Goal: Task Accomplishment & Management: Complete application form

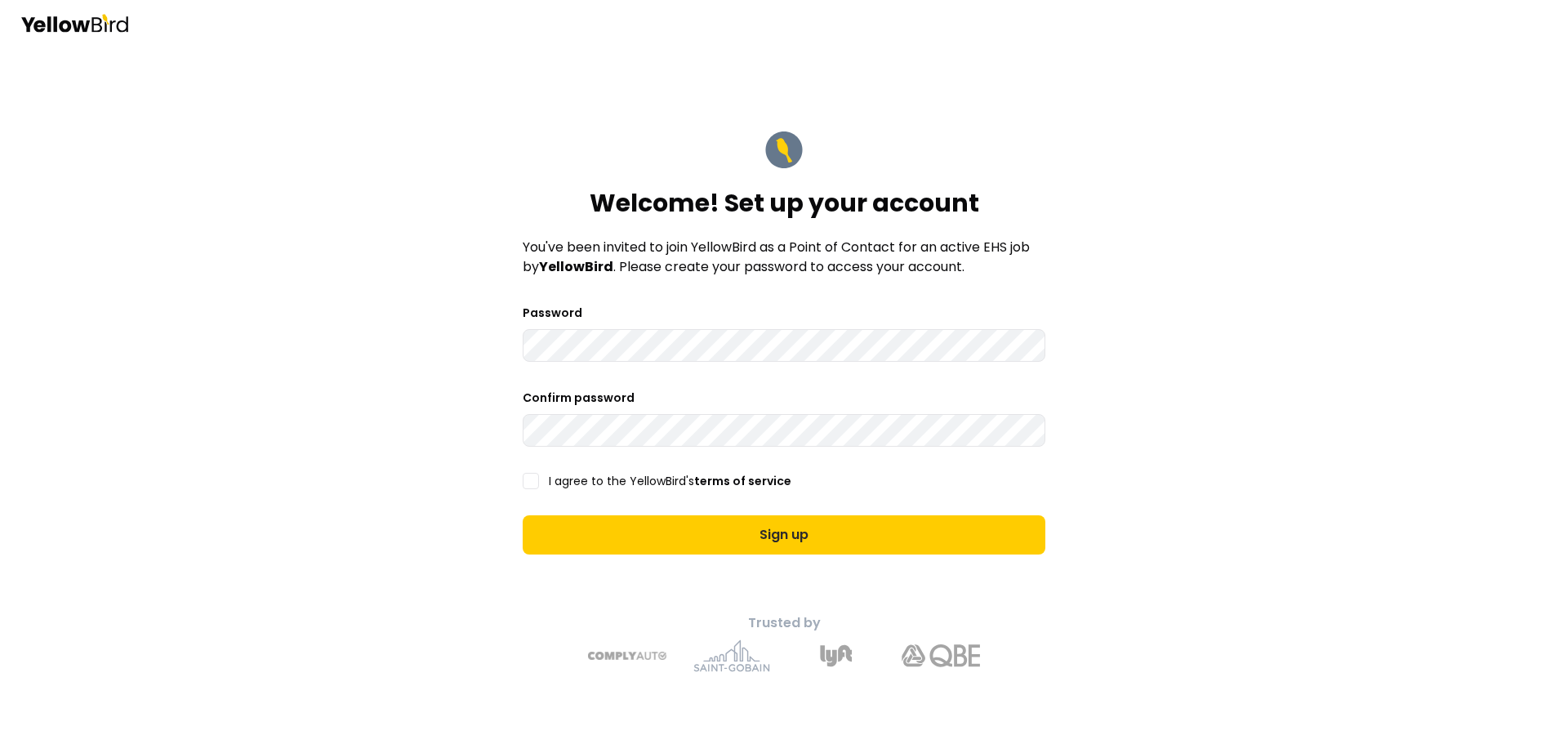
click at [0, 743] on com-1password-button at bounding box center [0, 744] width 0 height 0
drag, startPoint x: 331, startPoint y: 385, endPoint x: 343, endPoint y: 385, distance: 12.0
click at [331, 385] on div "Welcome! Set up your account You've been invited to join YellowBird as a Point …" at bounding box center [784, 372] width 1568 height 744
drag, startPoint x: 425, startPoint y: 397, endPoint x: 433, endPoint y: 408, distance: 13.6
click at [425, 402] on div "Welcome! Set up your account You've been invited to join YellowBird as a Point …" at bounding box center [784, 372] width 1568 height 744
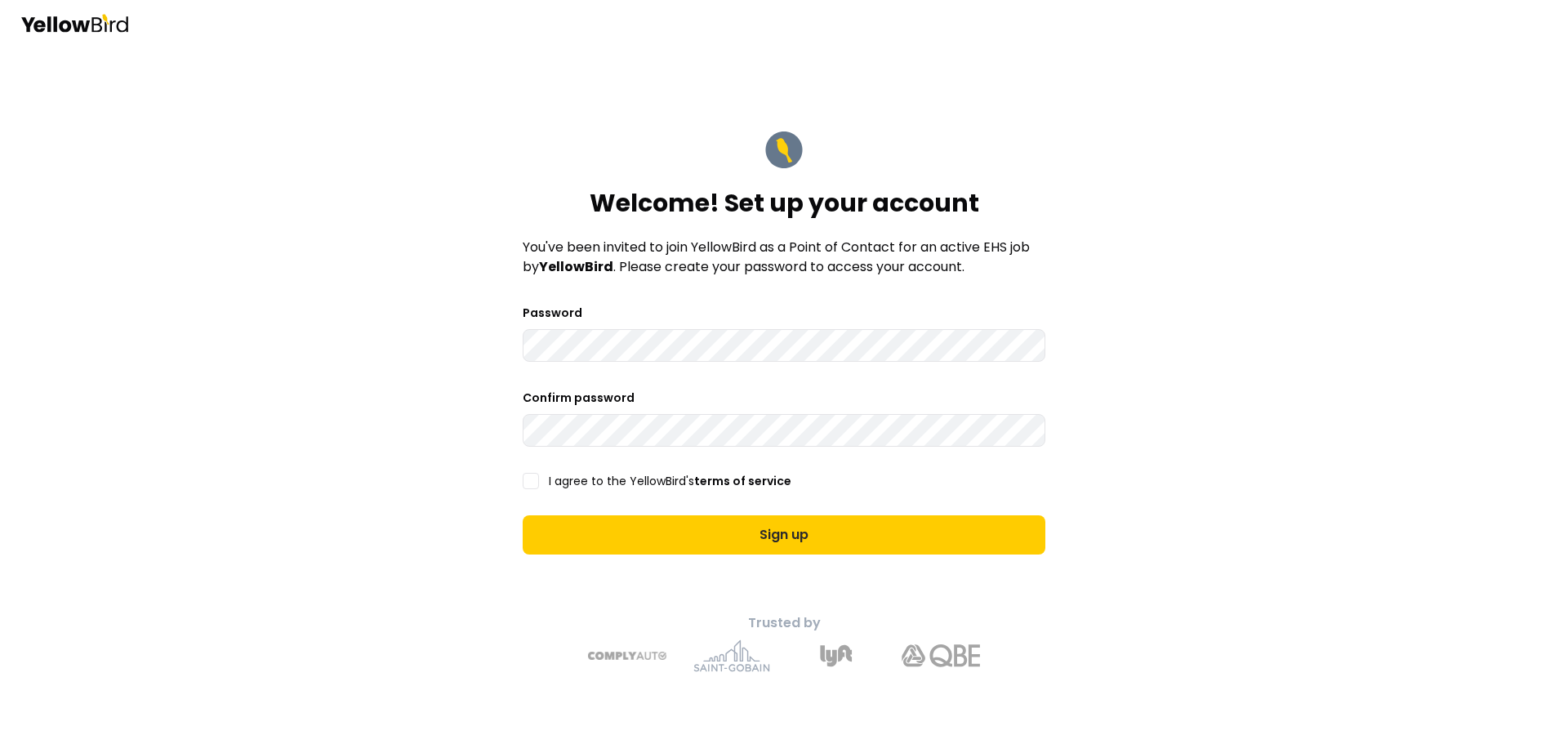
click at [530, 476] on button "I agree to the YellowBird's terms of service" at bounding box center [531, 481] width 16 height 16
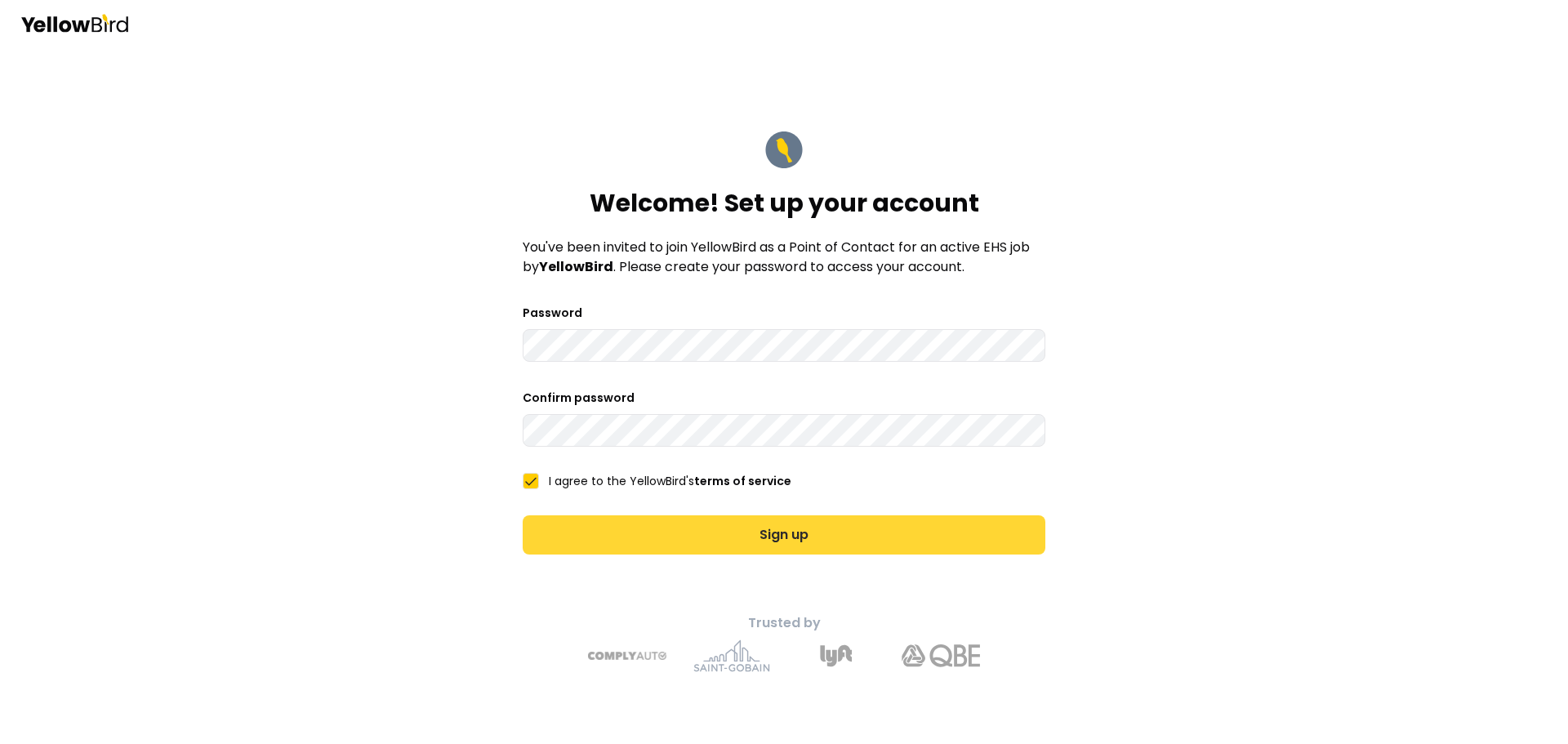
click at [597, 534] on button "Sign up" at bounding box center [784, 535] width 523 height 39
click at [748, 539] on button "Sign up" at bounding box center [784, 535] width 523 height 39
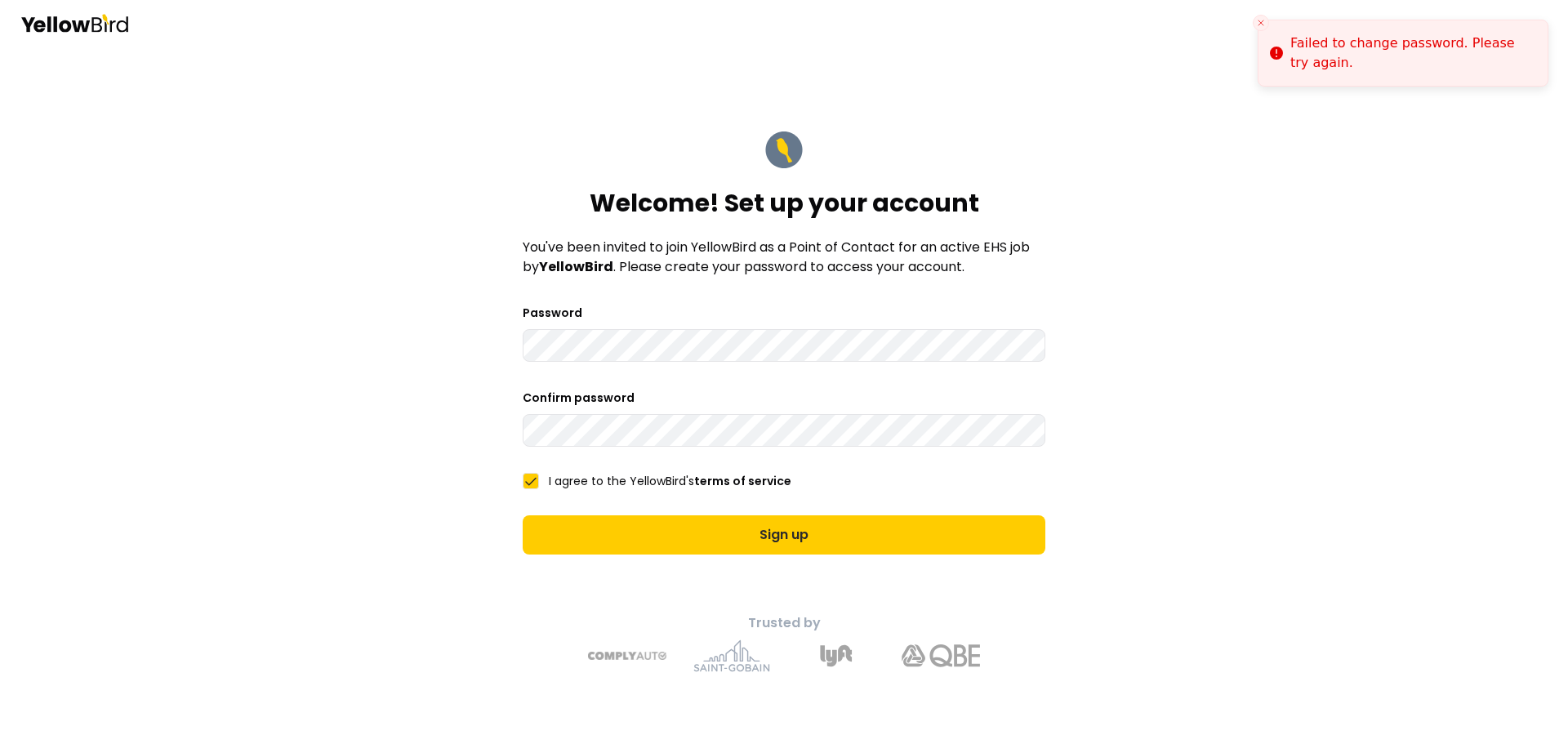
click at [490, 346] on main "Welcome! Set up your account You've been invited to join YellowBird as a Point …" at bounding box center [784, 395] width 627 height 698
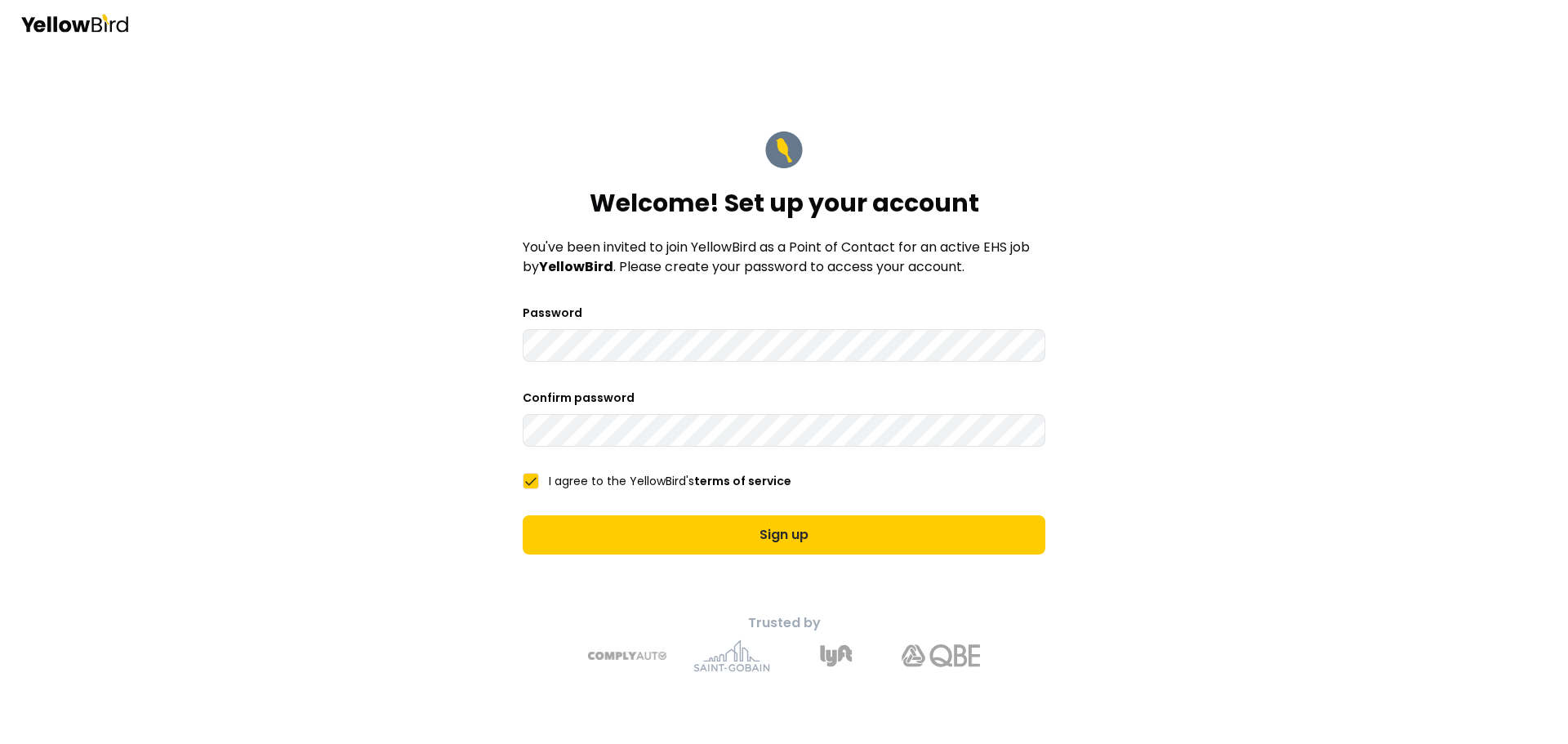
click at [394, 417] on div "Welcome! Set up your account You've been invited to join YellowBird as a Point …" at bounding box center [784, 372] width 1568 height 744
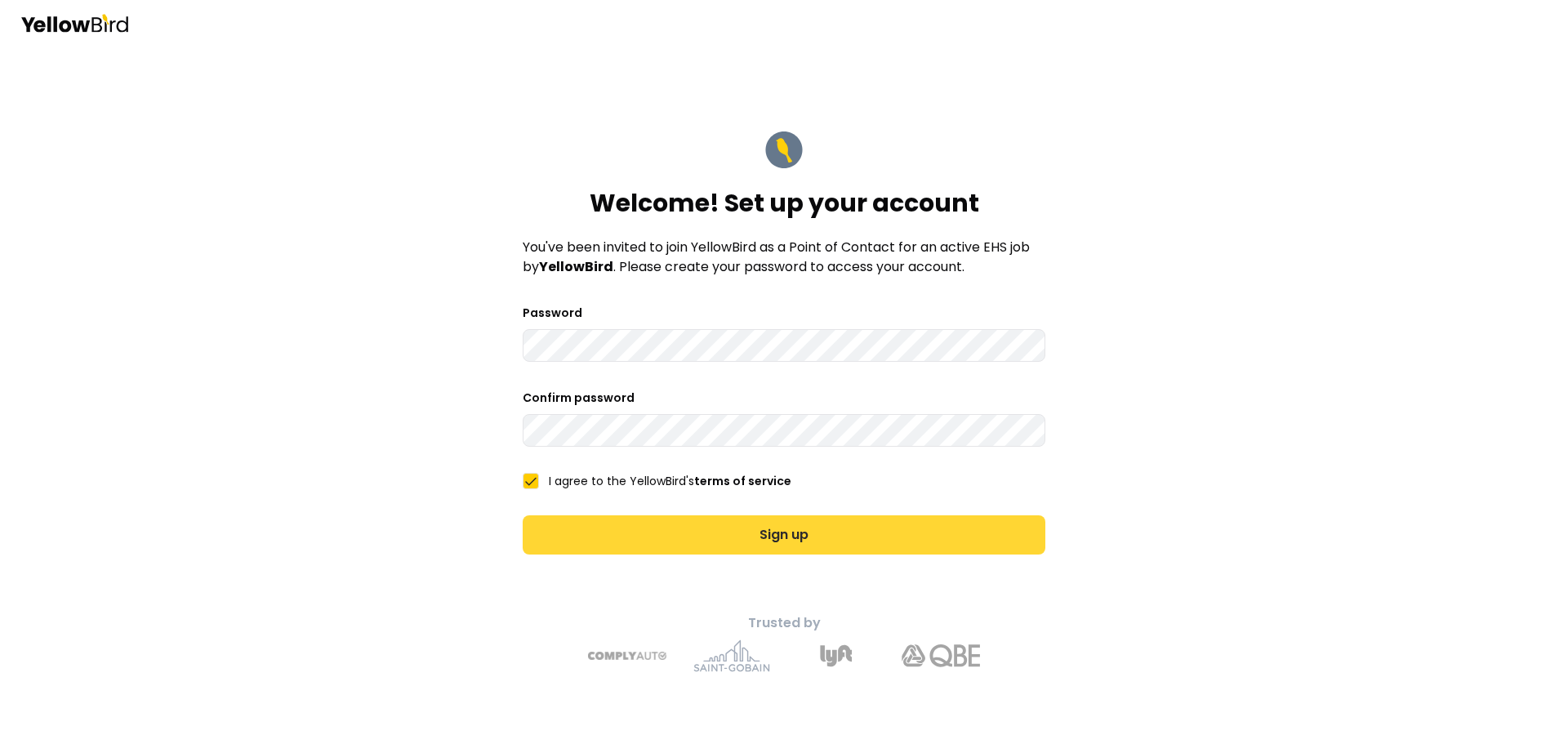
click at [717, 542] on button "Sign up" at bounding box center [784, 535] width 523 height 39
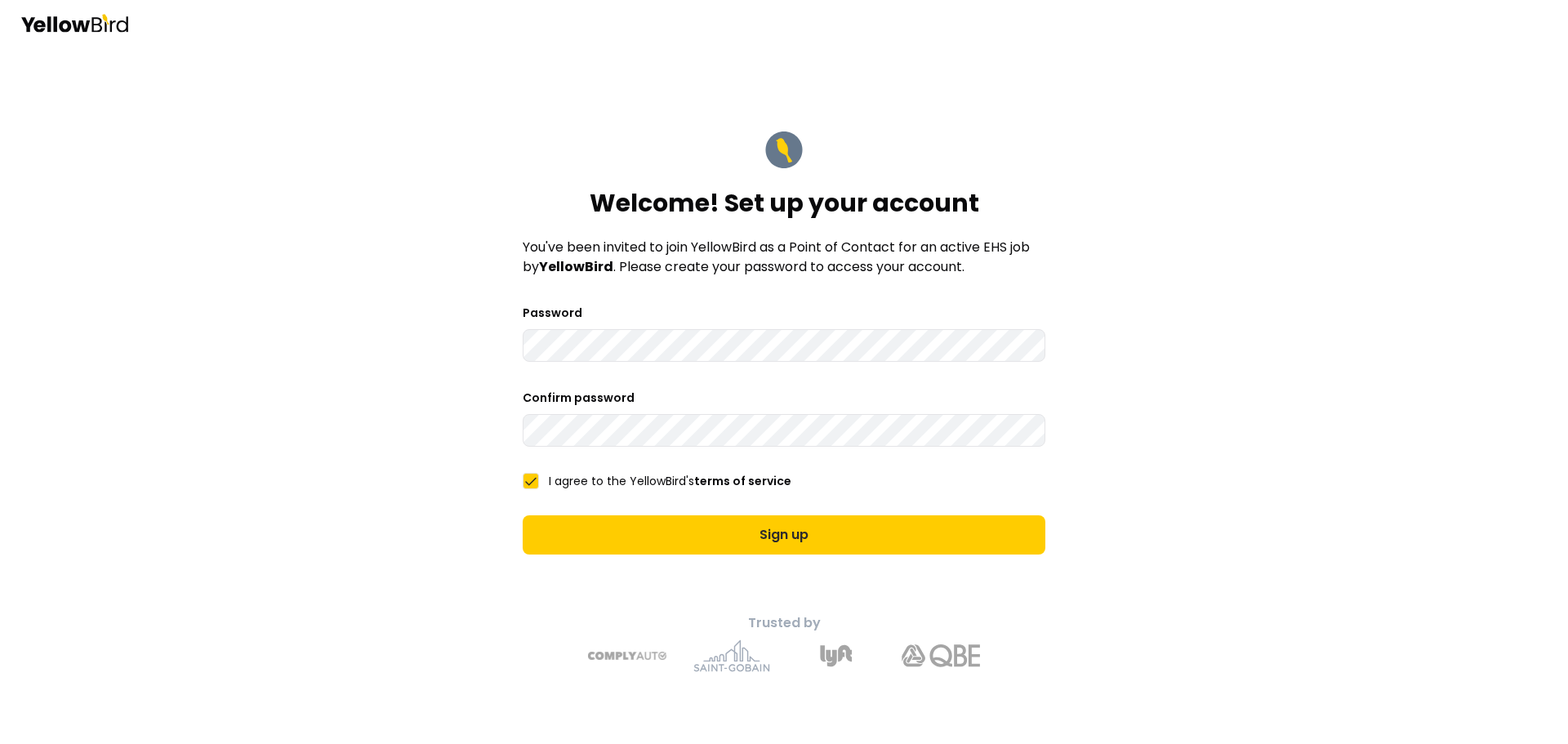
click at [441, 344] on div "Welcome! Set up your account You've been invited to join YellowBird as a Point …" at bounding box center [784, 372] width 1568 height 744
click at [440, 431] on div "Welcome! Set up your account You've been invited to join YellowBird as a Point …" at bounding box center [784, 372] width 1568 height 744
click at [440, 347] on div "Welcome! Set up your account You've been invited to join YellowBird as a Point …" at bounding box center [784, 372] width 1568 height 744
click at [414, 418] on div "Welcome! Set up your account You've been invited to join YellowBird as a Point …" at bounding box center [784, 372] width 1568 height 744
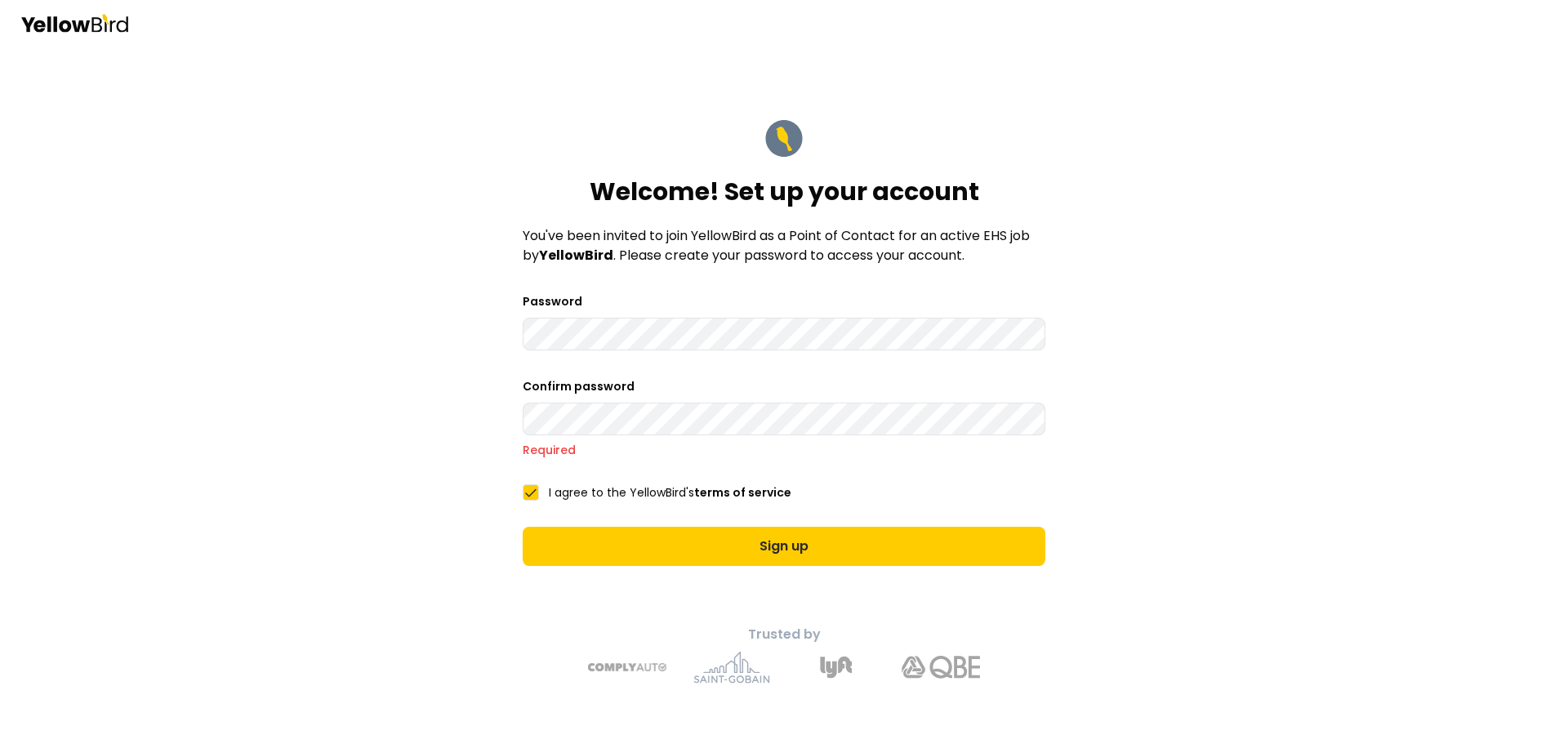
click at [503, 337] on main "Welcome! Set up your account You've been invited to join YellowBird as a Point …" at bounding box center [784, 395] width 627 height 698
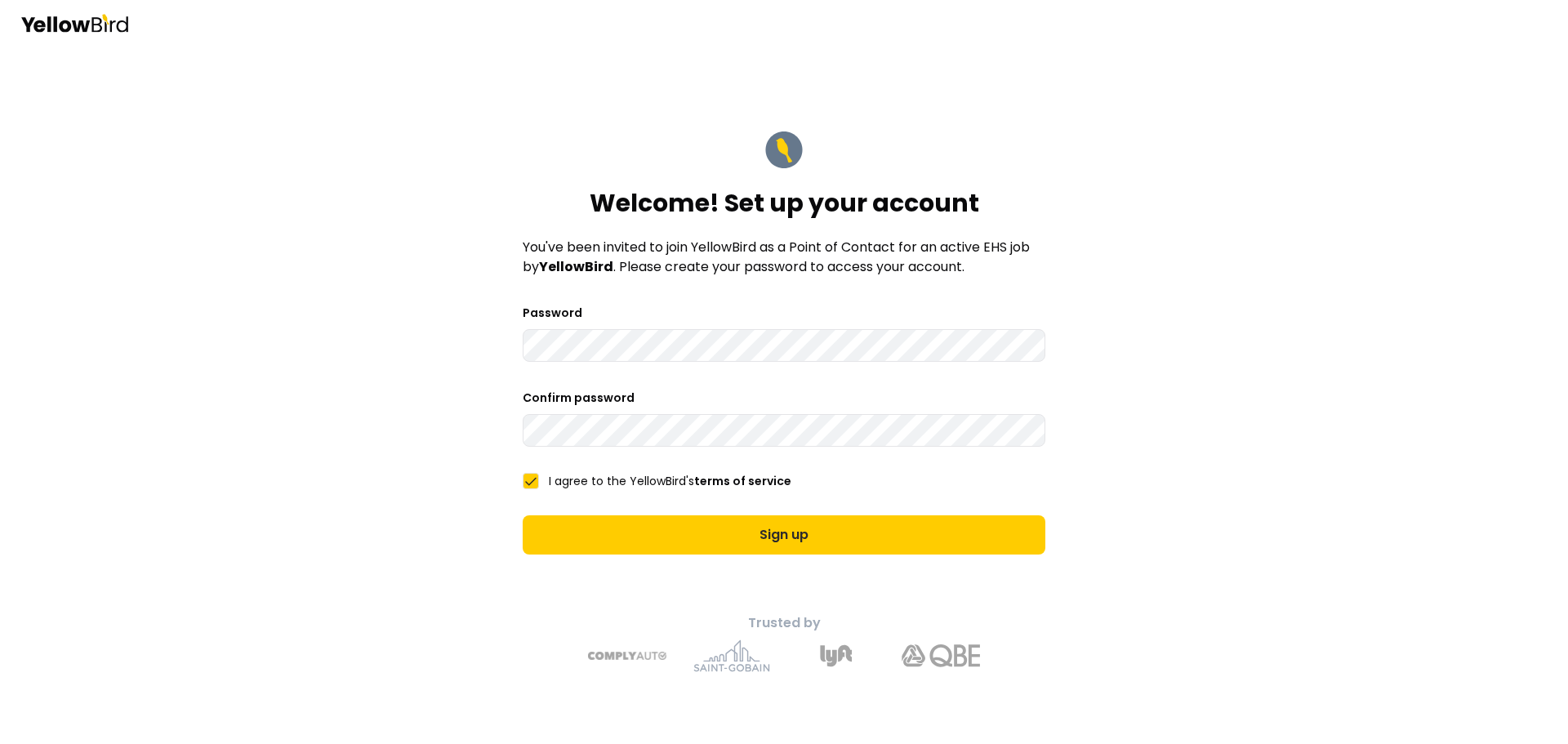
click at [523, 515] on button "Sign up" at bounding box center [784, 535] width 523 height 39
click at [385, 381] on div "Welcome! Set up your account You've been invited to join YellowBird as a Point …" at bounding box center [784, 372] width 1568 height 744
click at [532, 487] on button "I agree to the YellowBird's terms of service" at bounding box center [531, 481] width 16 height 16
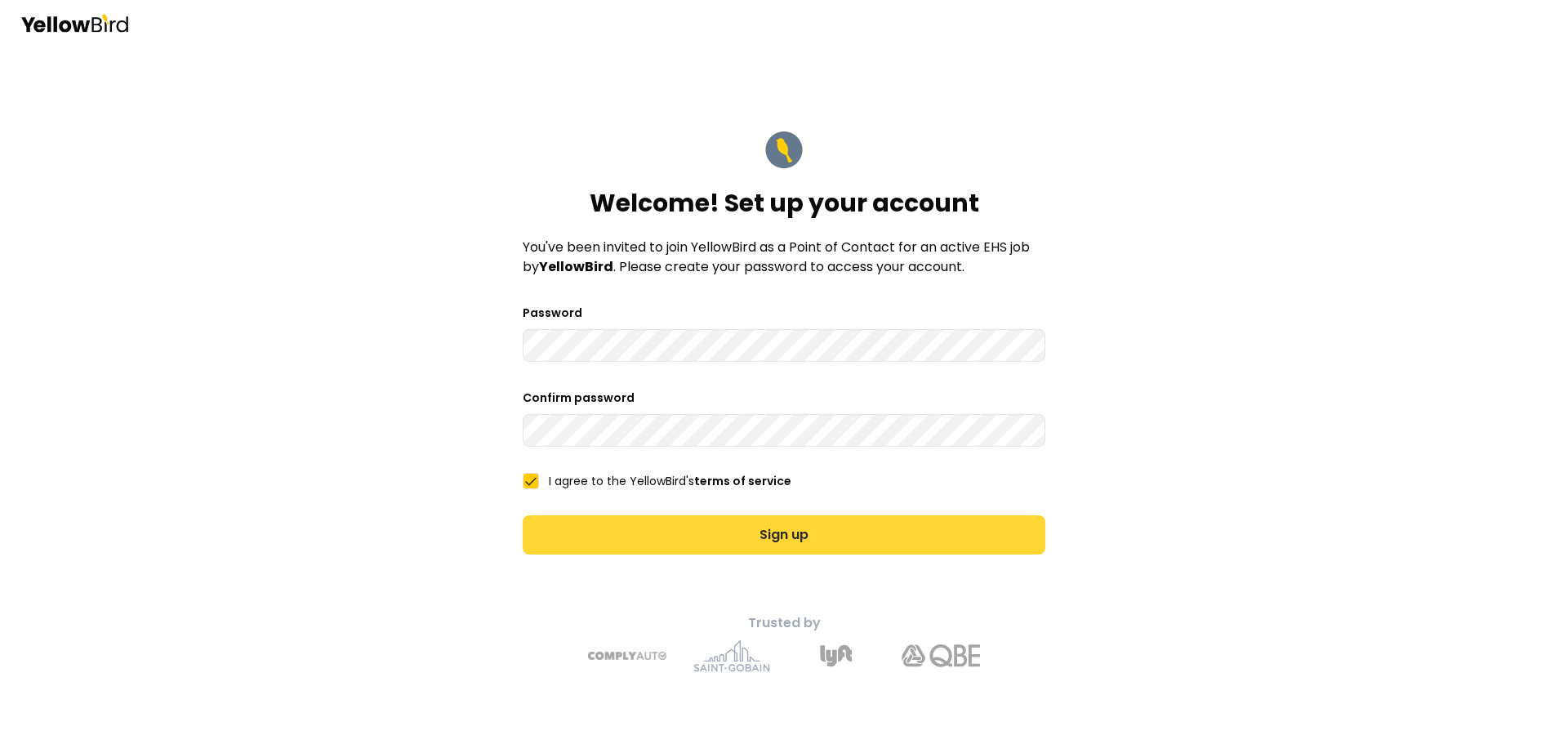
click at [726, 548] on button "Sign up" at bounding box center [784, 535] width 523 height 39
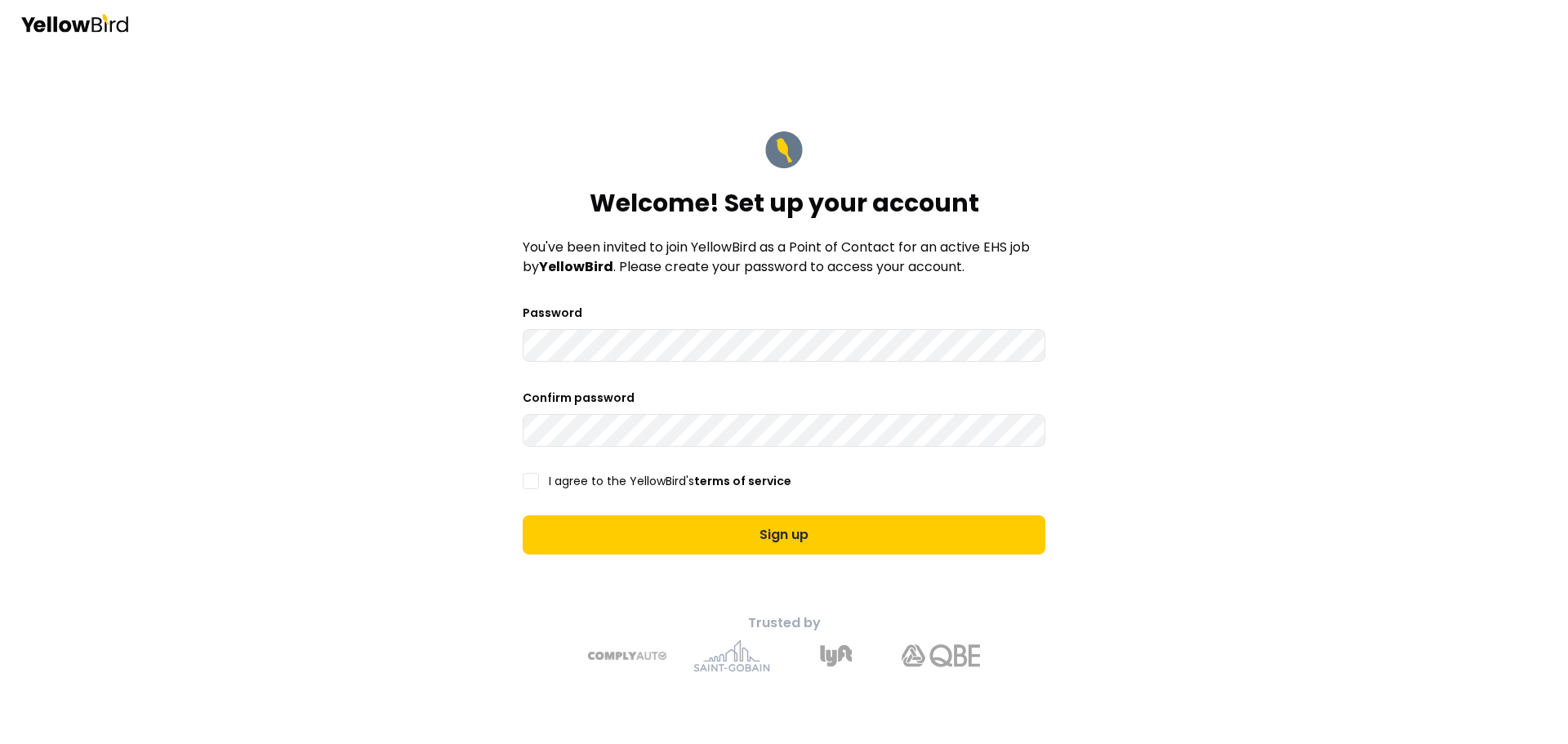
click at [422, 374] on div "Welcome! Set up your account You've been invited to join YellowBird as a Point …" at bounding box center [784, 372] width 1568 height 744
click at [532, 487] on button "I agree to the YellowBird's terms of service" at bounding box center [531, 481] width 16 height 16
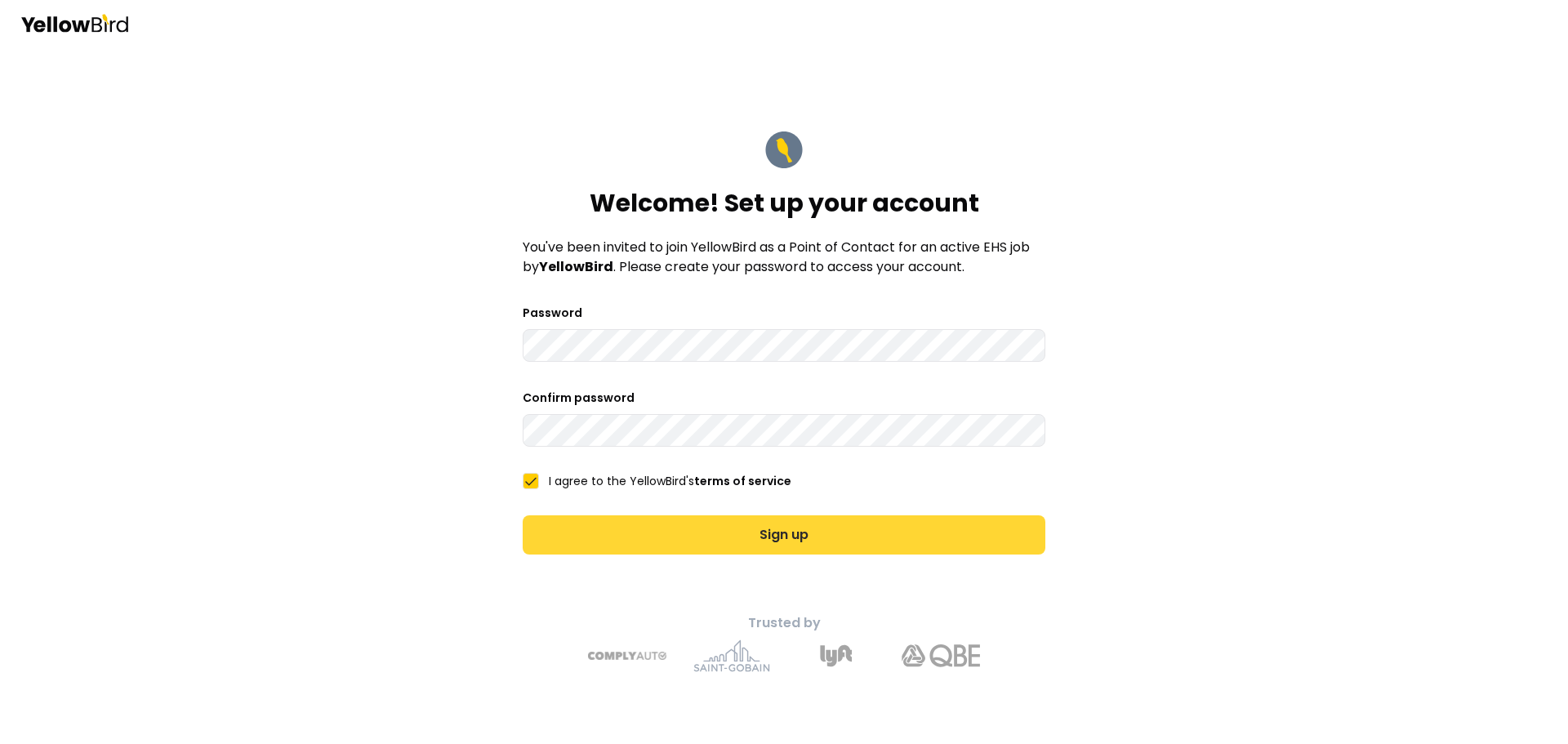
click at [645, 535] on button "Sign up" at bounding box center [784, 535] width 523 height 39
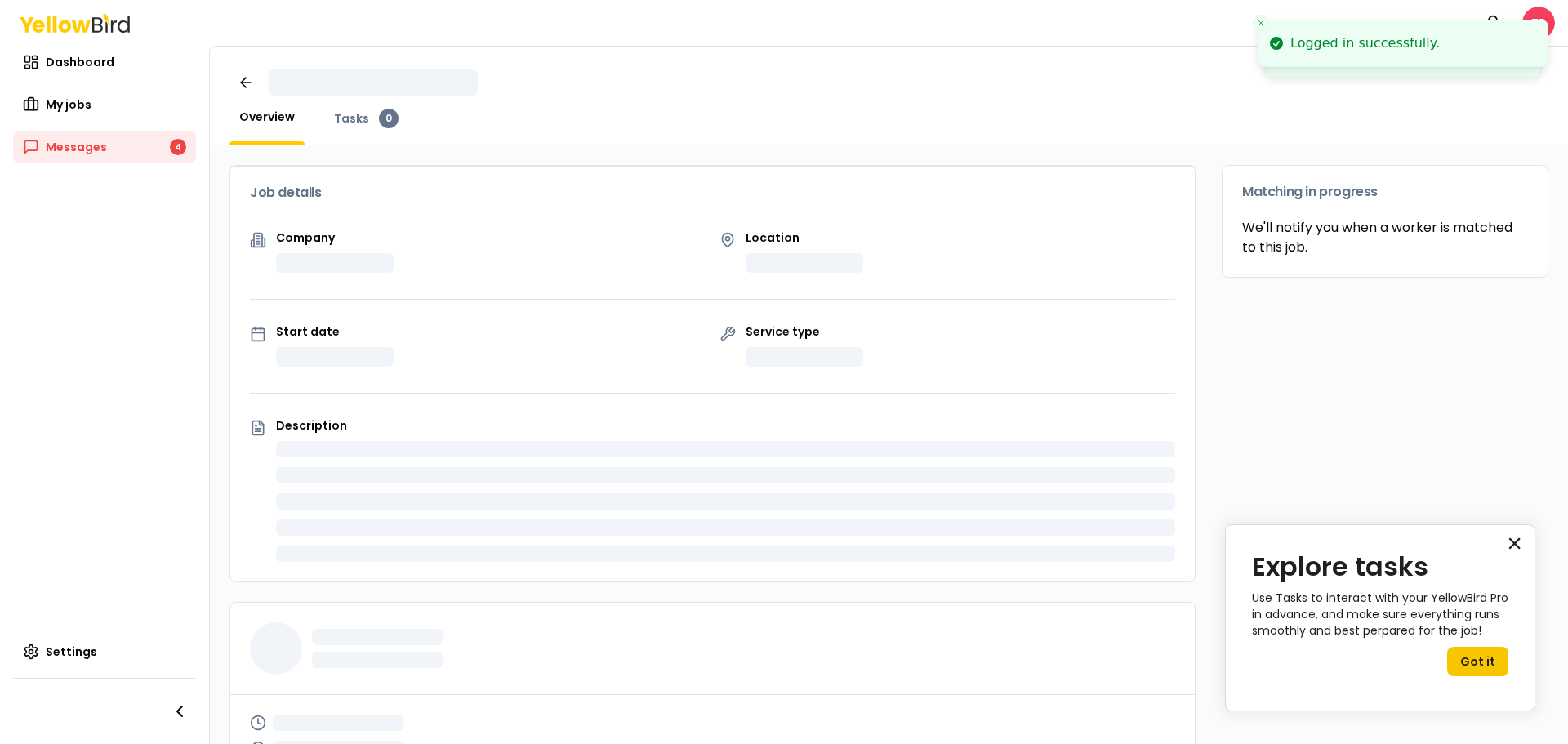
click at [1515, 543] on button "×" at bounding box center [1514, 542] width 15 height 26
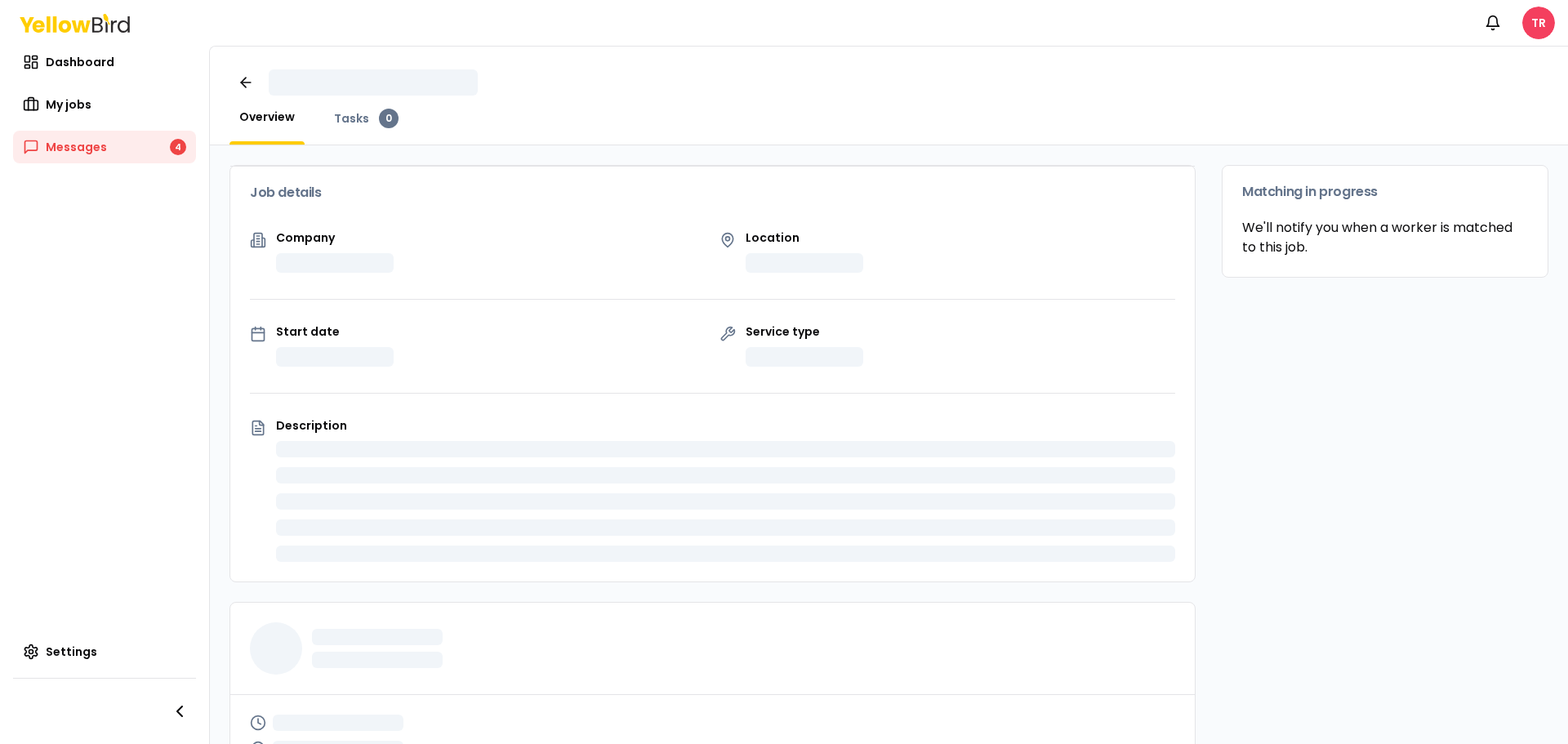
click at [919, 85] on div at bounding box center [889, 82] width 1319 height 33
click at [239, 84] on icon at bounding box center [246, 82] width 16 height 16
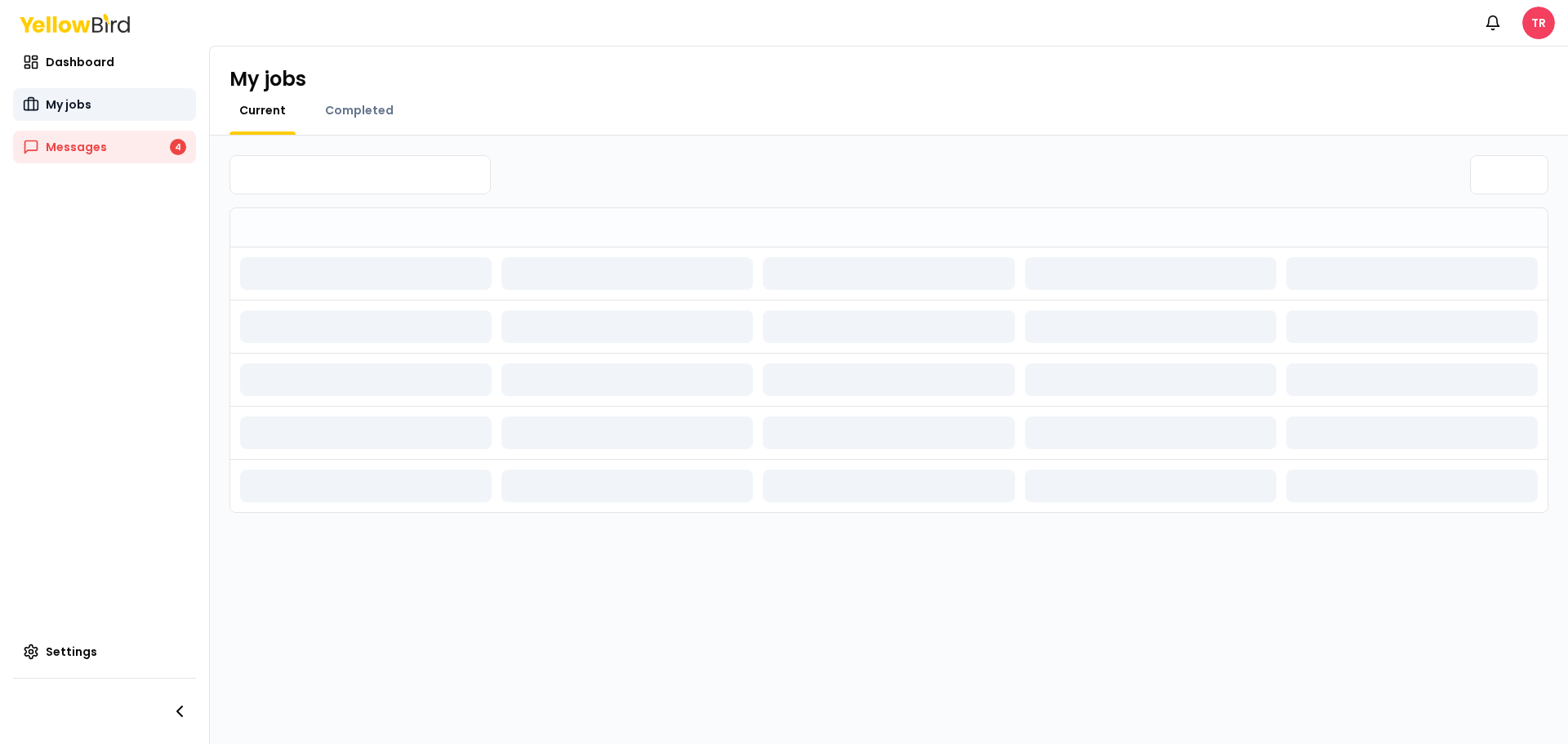
click at [74, 100] on span "My jobs" at bounding box center [68, 104] width 46 height 16
click at [71, 59] on span "Dashboard" at bounding box center [80, 62] width 69 height 16
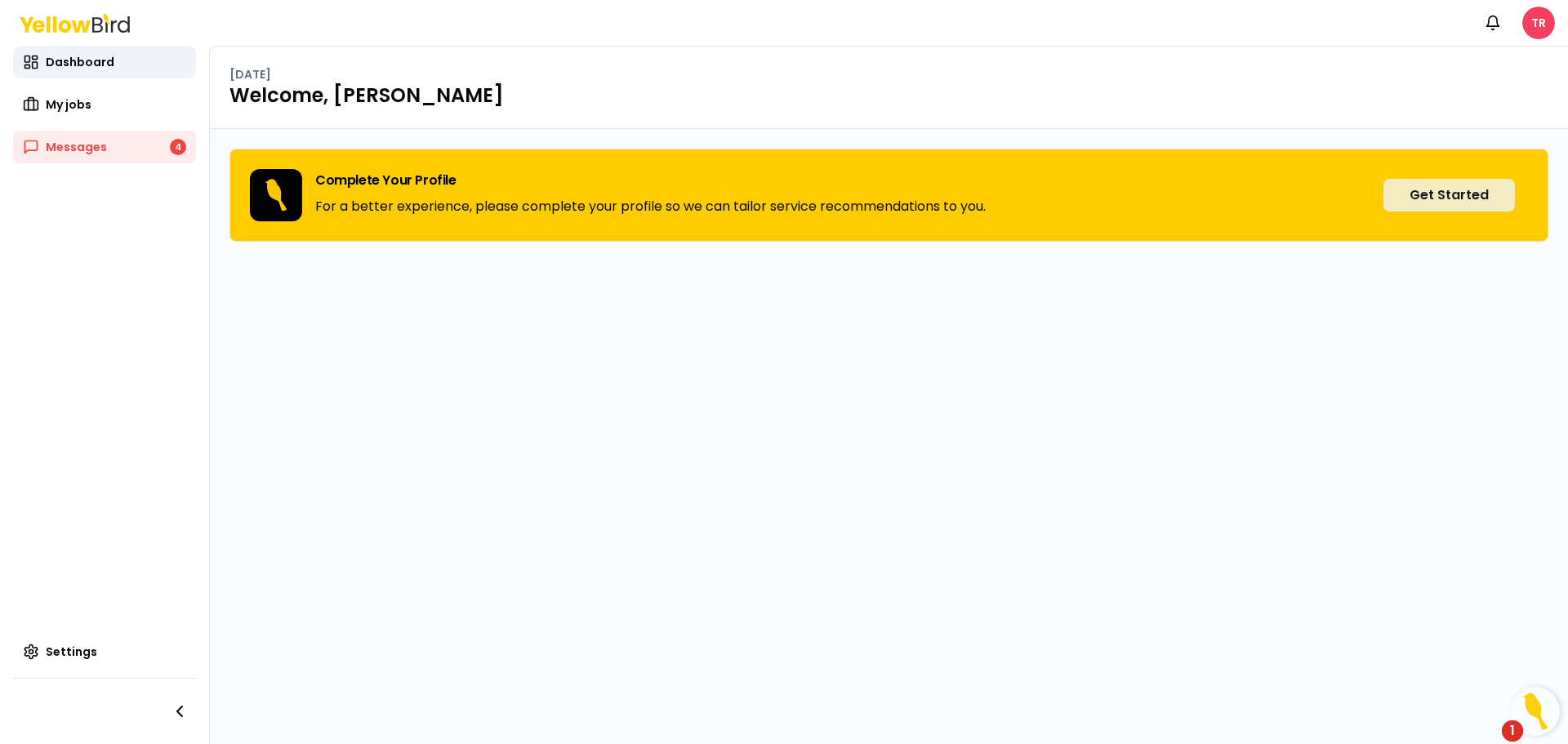
click at [1418, 196] on button "Get Started" at bounding box center [1449, 195] width 131 height 33
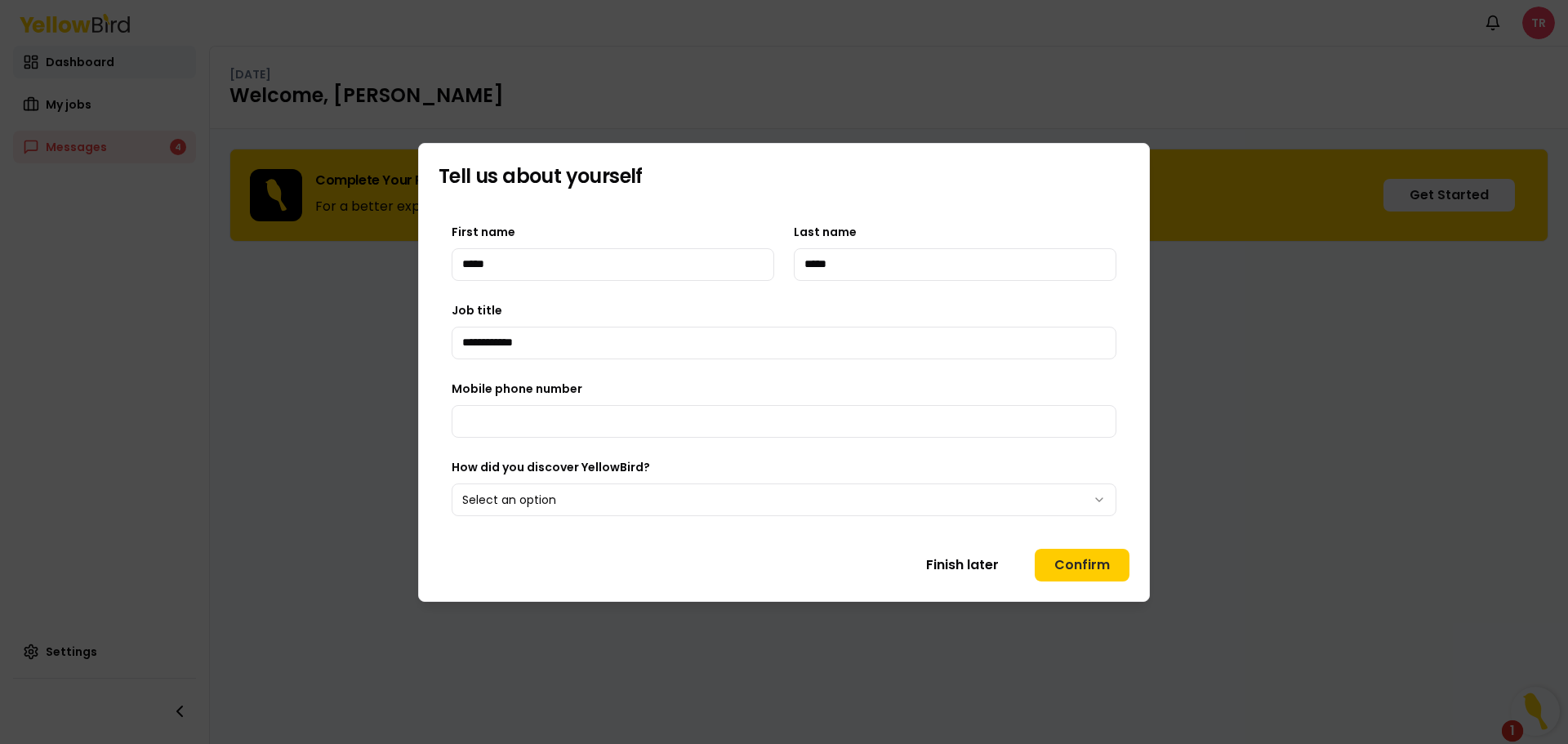
click at [622, 506] on body "**********" at bounding box center [784, 372] width 1568 height 744
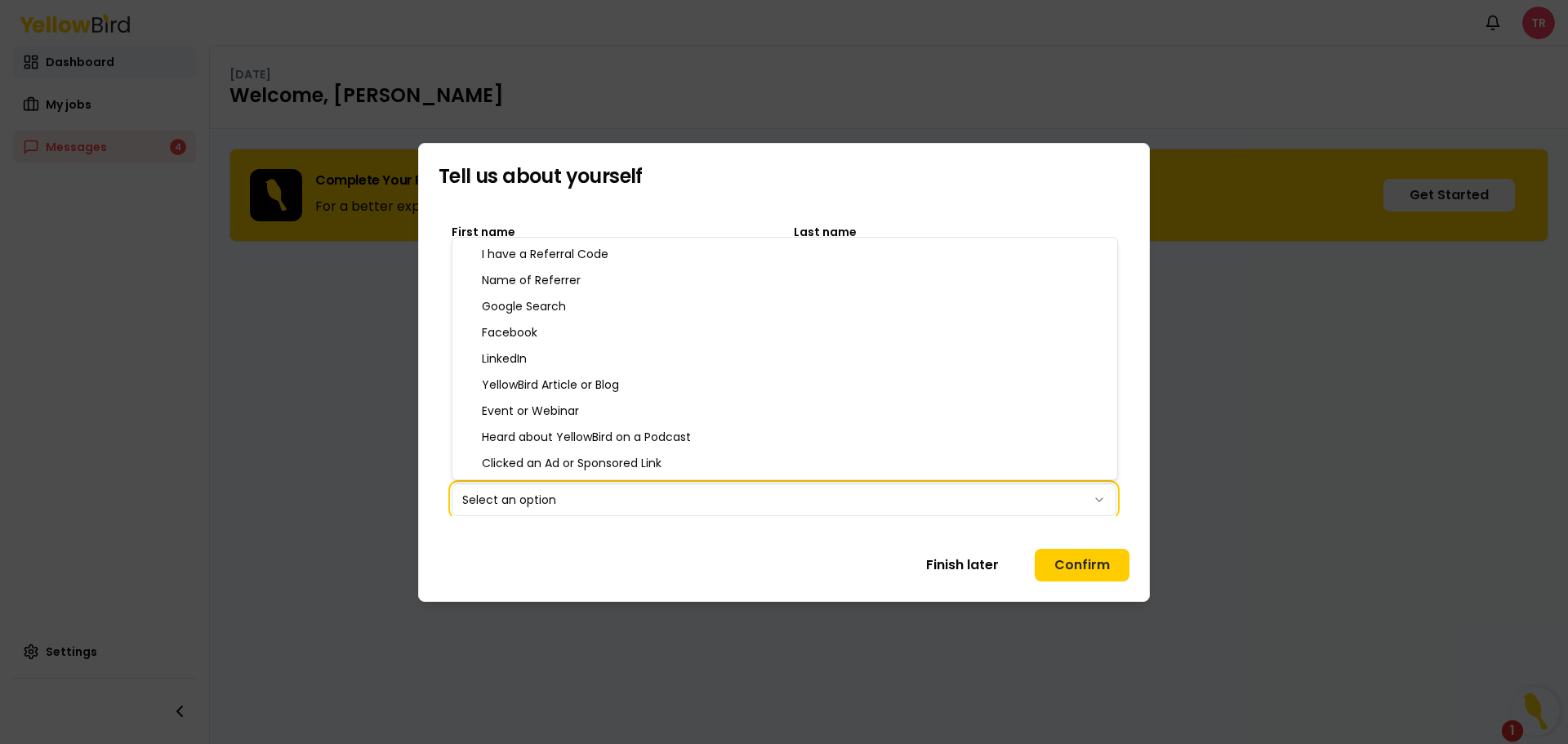
click at [599, 557] on body "**********" at bounding box center [784, 372] width 1568 height 744
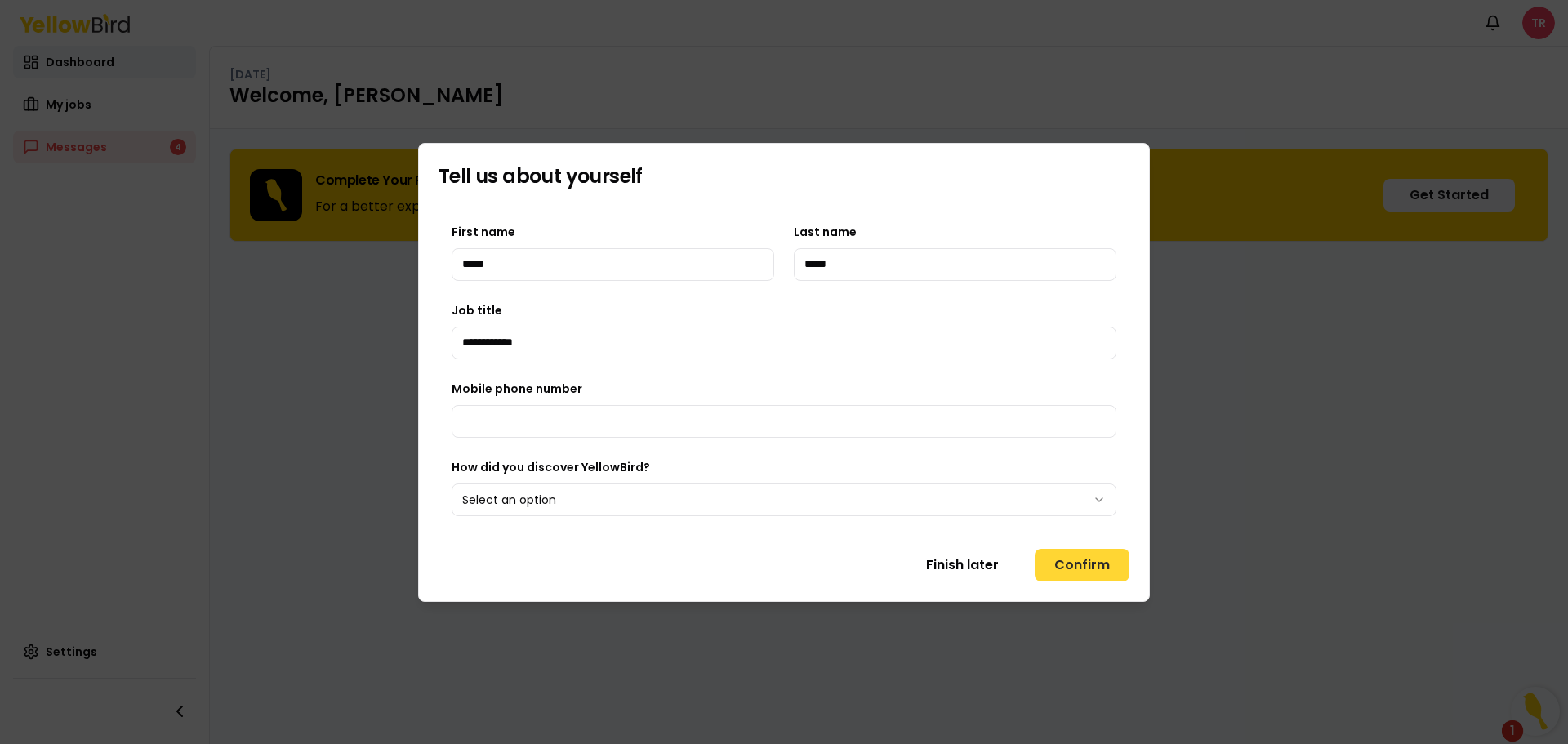
click at [1080, 572] on button "Confirm" at bounding box center [1082, 564] width 95 height 33
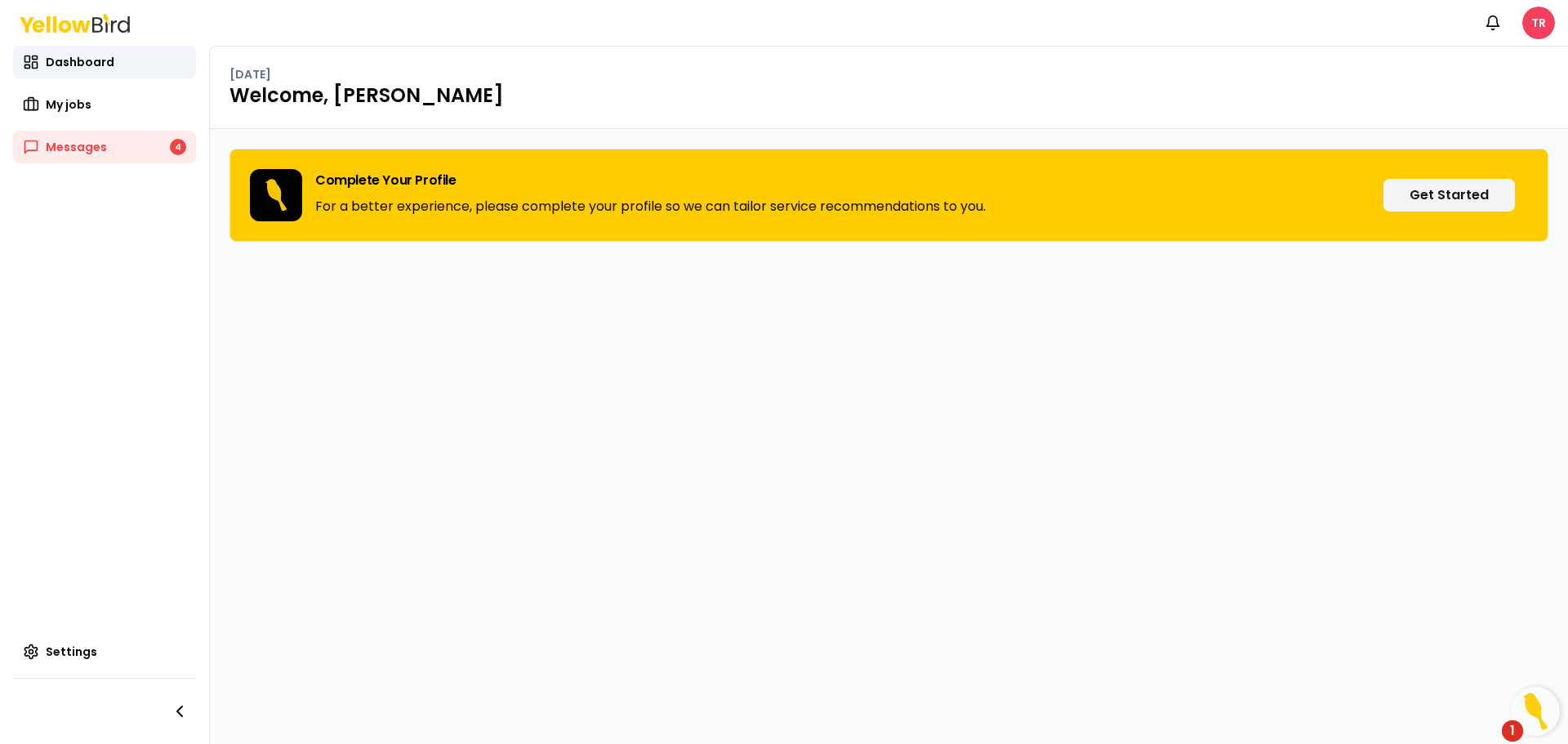
click at [1526, 717] on img "Open Resource Center, 1 new notification" at bounding box center [1535, 711] width 49 height 49
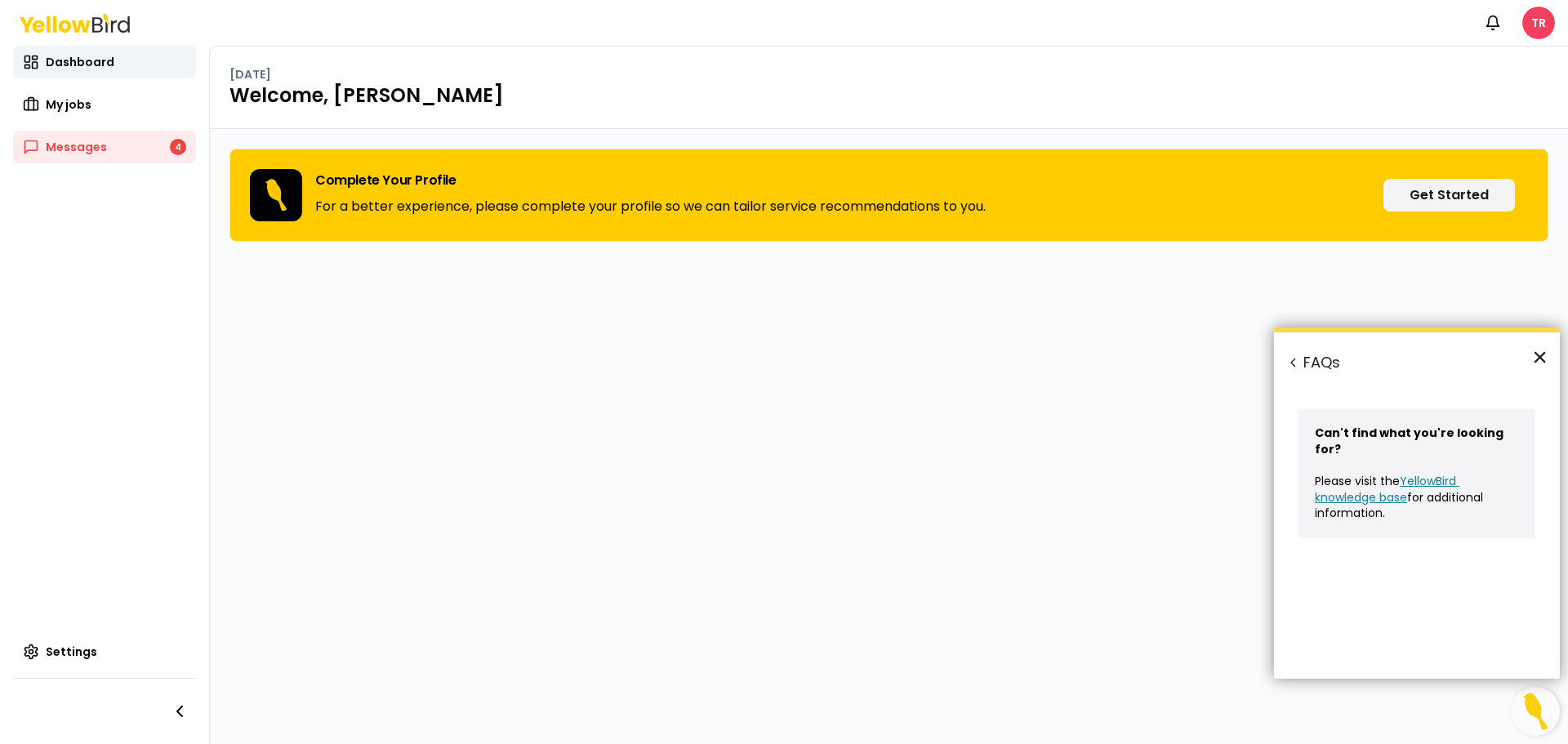
click at [1539, 352] on button "×" at bounding box center [1539, 356] width 15 height 26
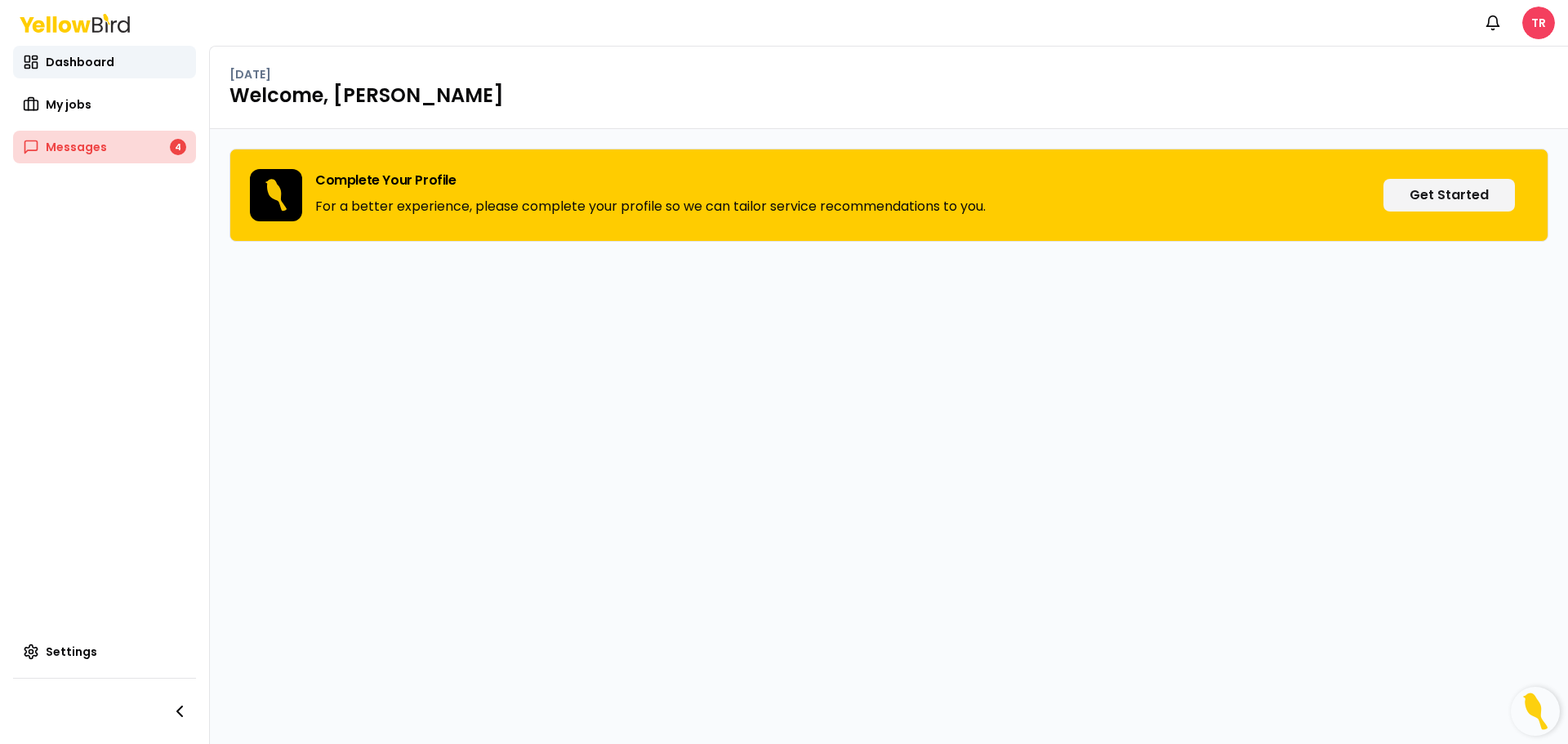
click at [98, 142] on span "Messages" at bounding box center [76, 146] width 62 height 16
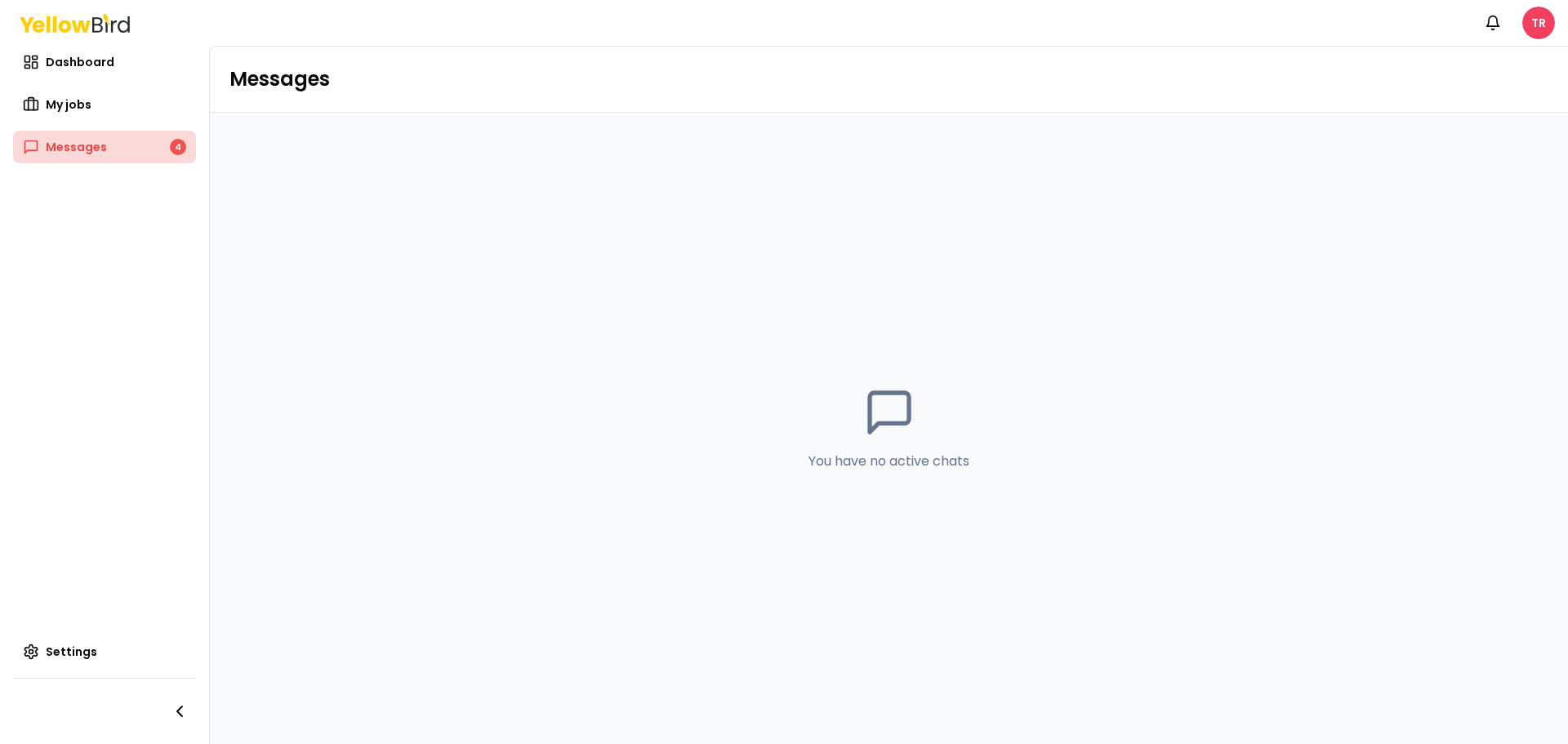
click at [181, 148] on div "4" at bounding box center [178, 146] width 16 height 16
click at [103, 103] on link "My jobs" at bounding box center [105, 104] width 183 height 33
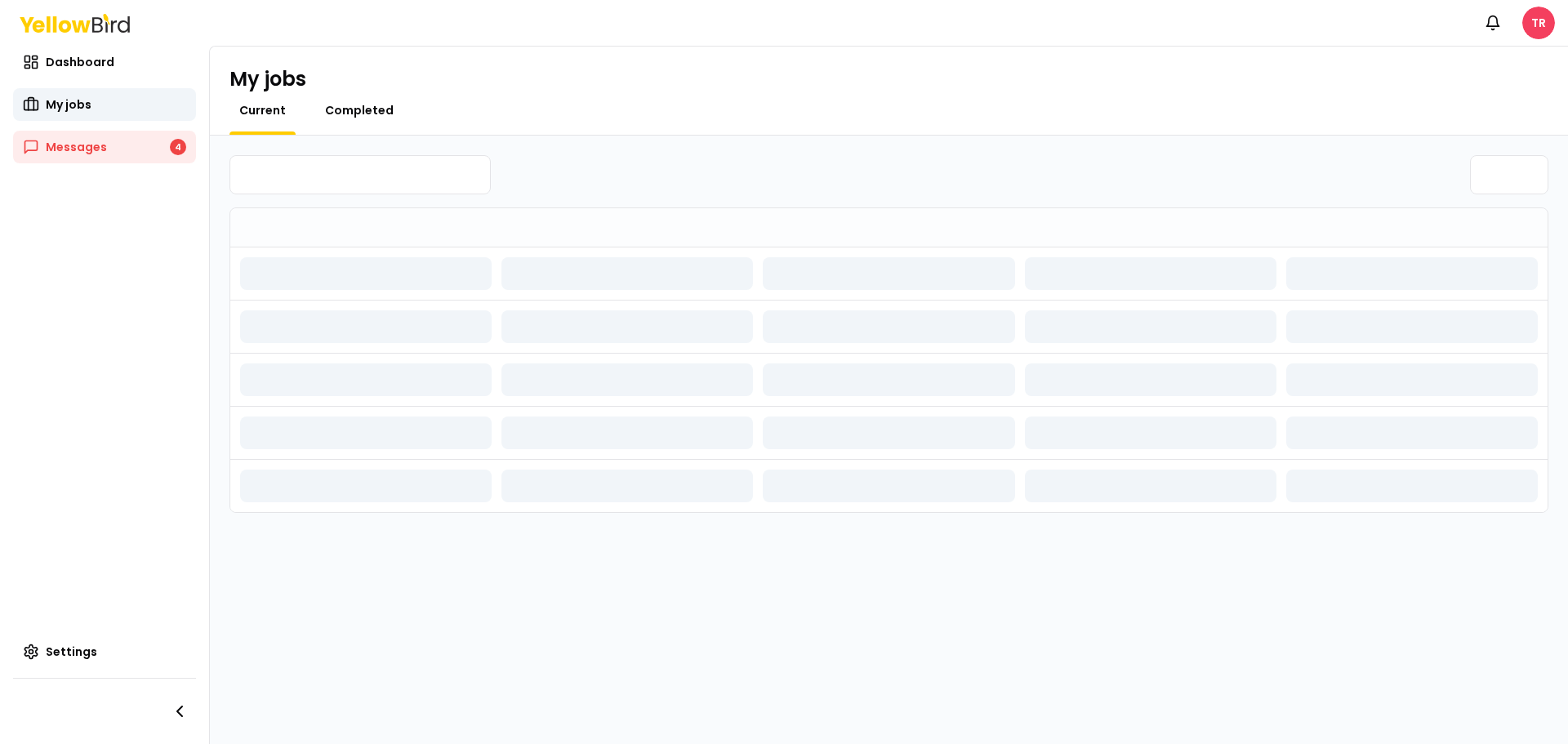
click at [340, 104] on span "Completed" at bounding box center [359, 110] width 69 height 16
click at [251, 114] on span "Current" at bounding box center [263, 110] width 46 height 16
click at [178, 706] on icon "button" at bounding box center [180, 711] width 20 height 20
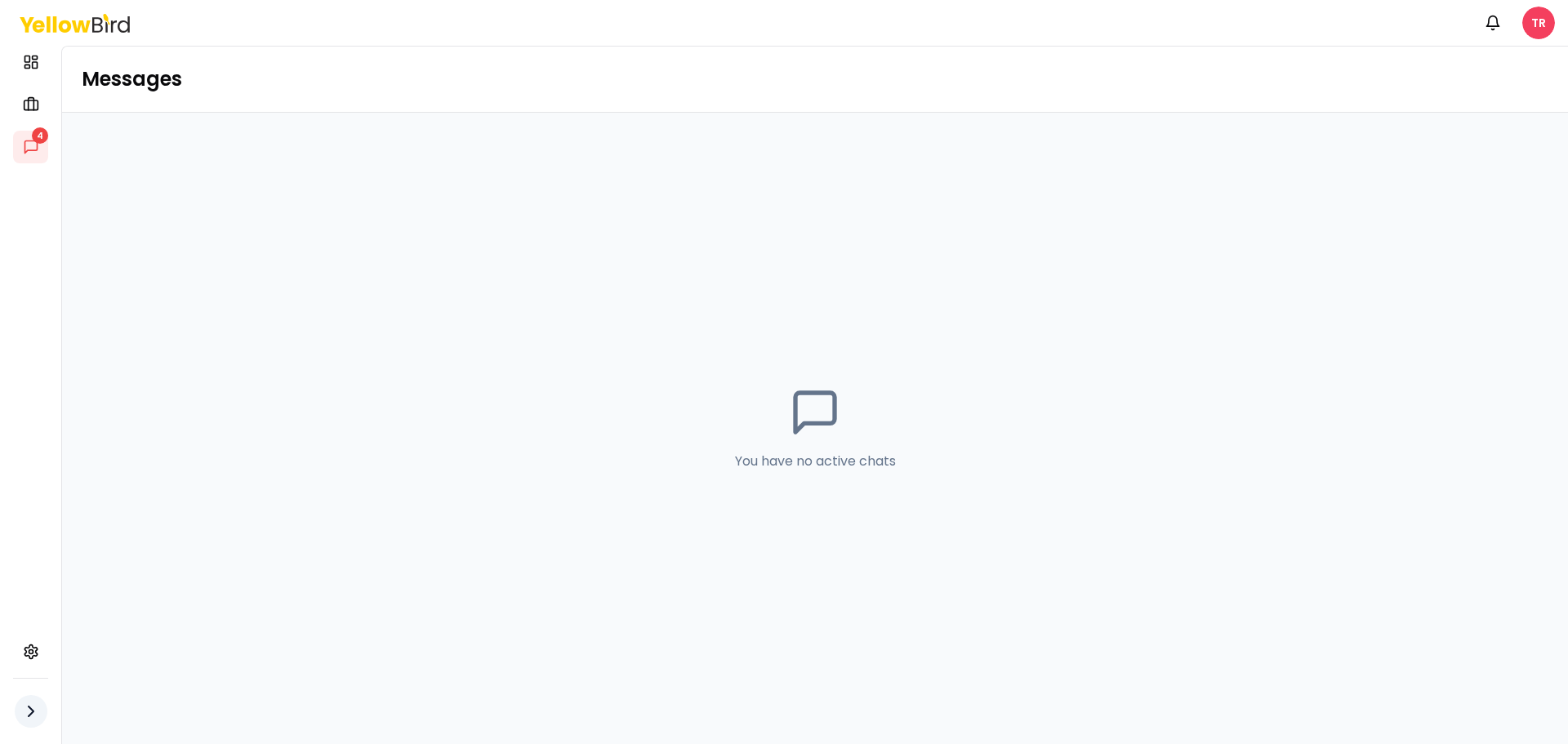
click at [35, 713] on icon "button" at bounding box center [31, 711] width 20 height 20
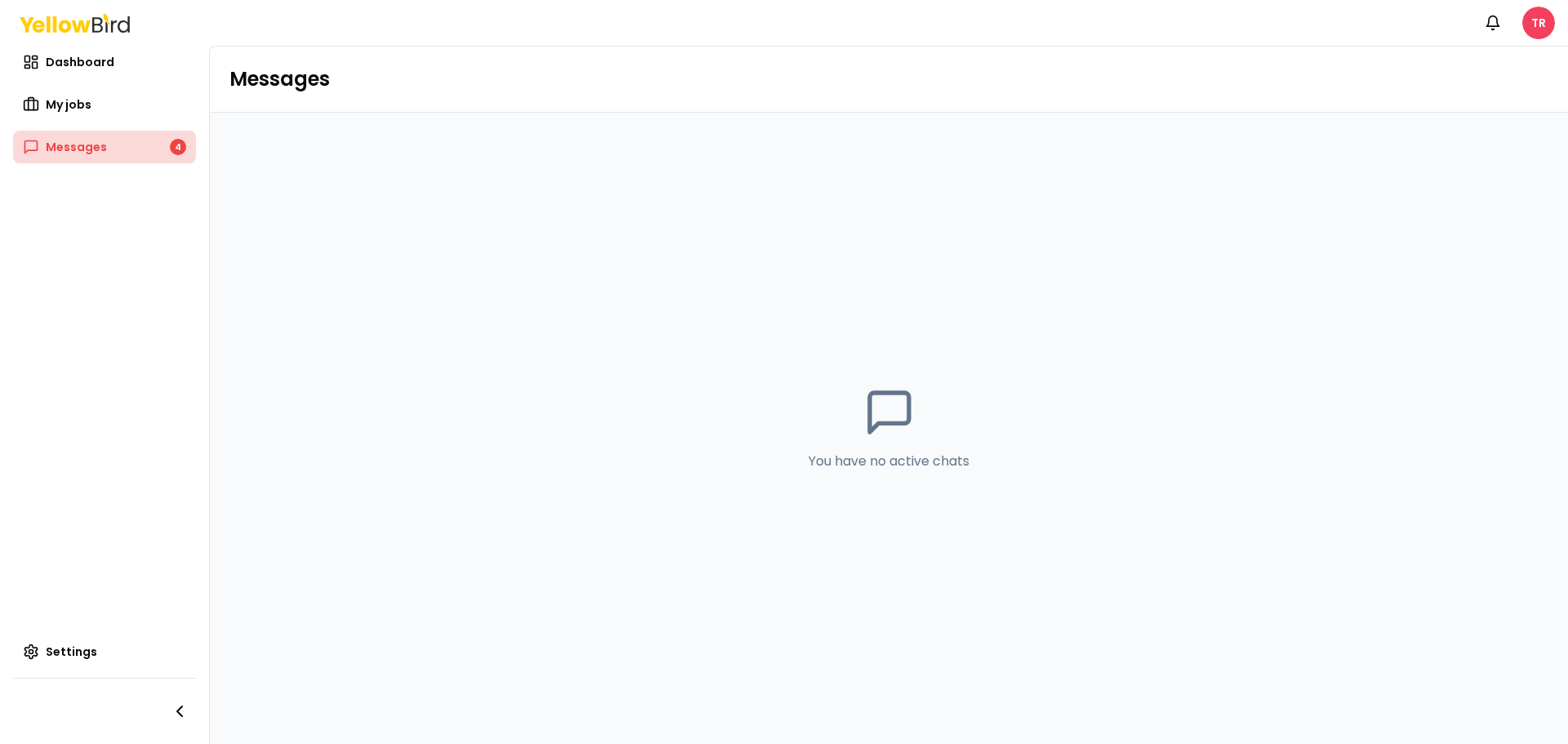
click at [87, 146] on span "Messages" at bounding box center [76, 146] width 62 height 16
click at [62, 656] on span "Settings" at bounding box center [71, 651] width 52 height 16
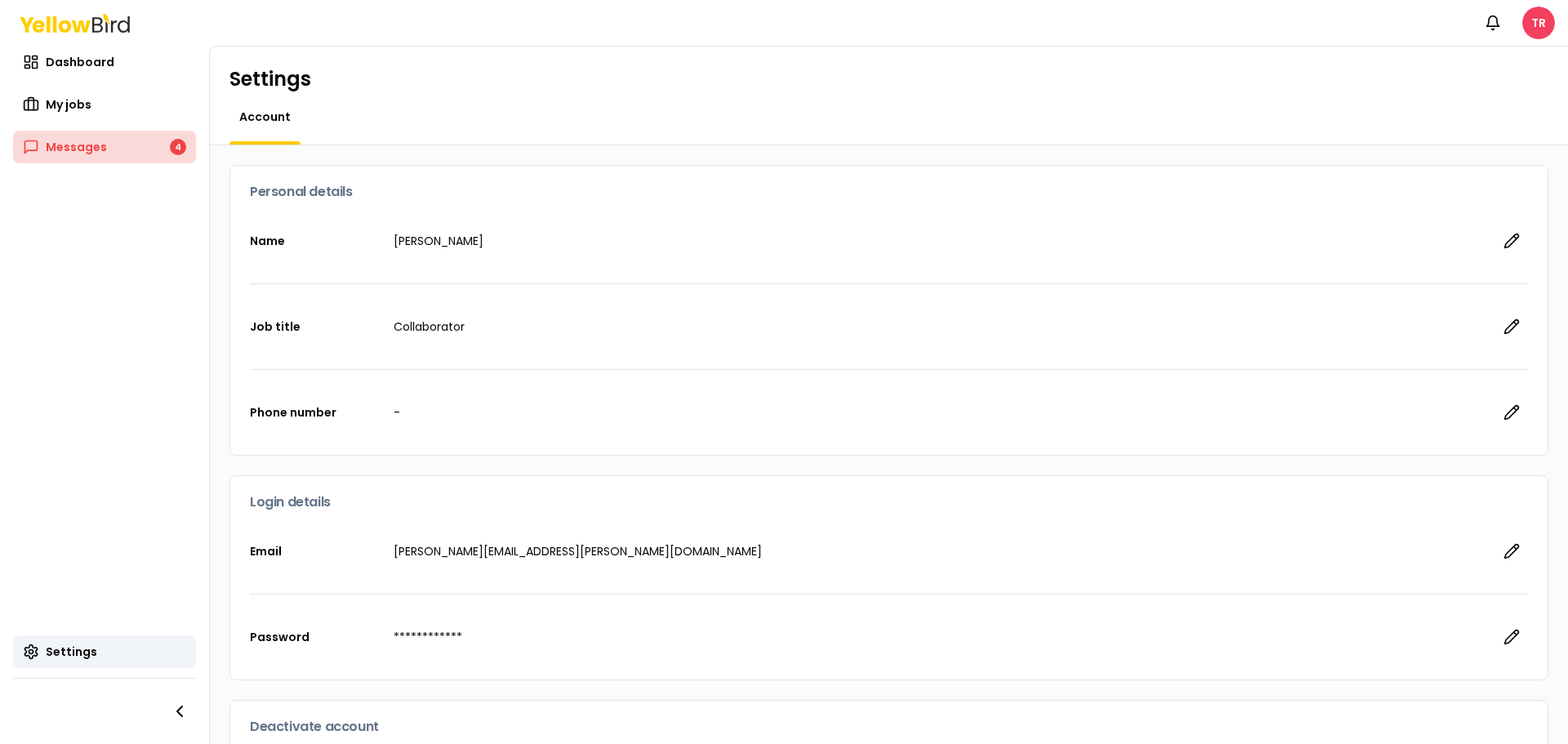
click at [94, 138] on span "Messages" at bounding box center [76, 146] width 62 height 16
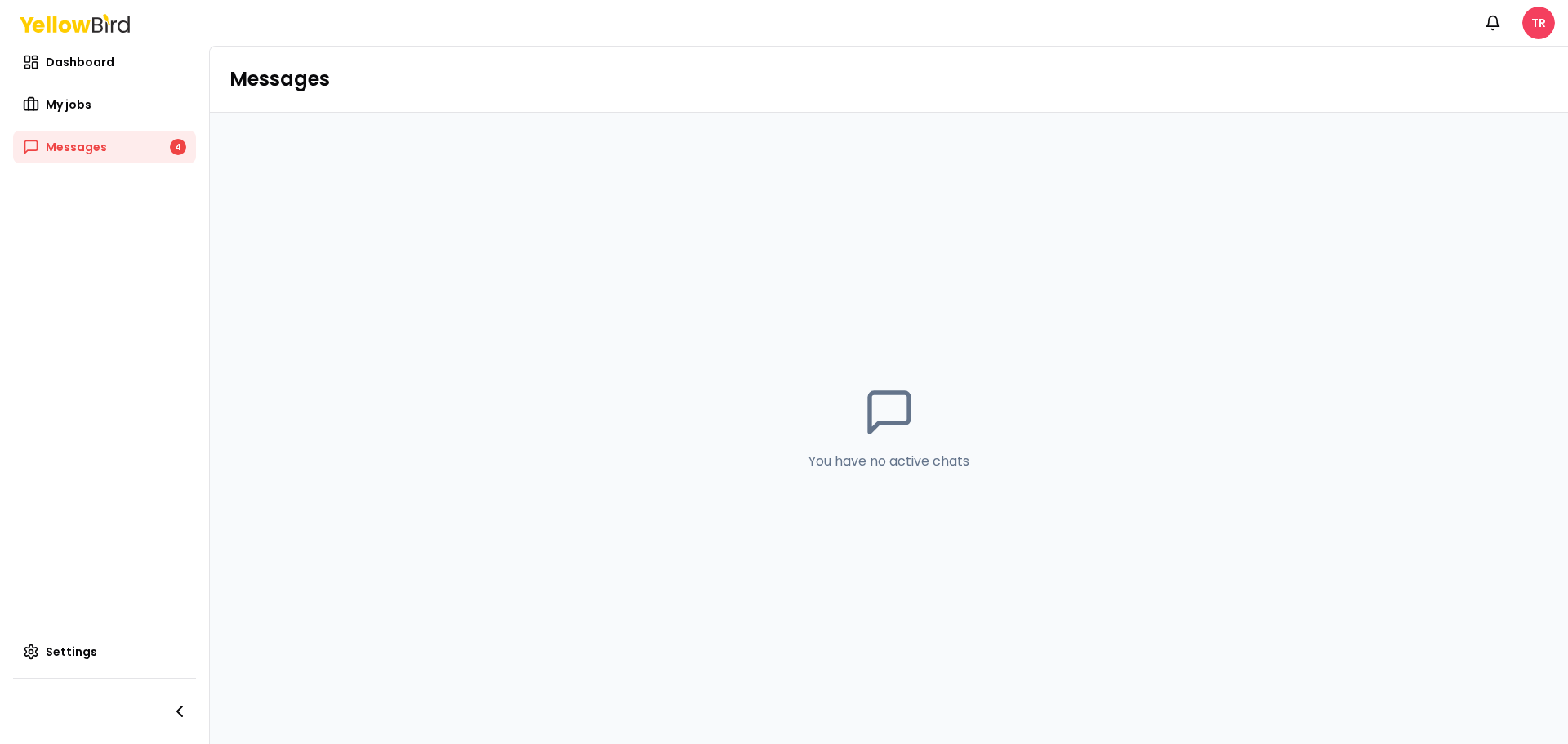
click at [1522, 21] on nav "Notifications TR" at bounding box center [1516, 22] width 79 height 33
click at [1529, 24] on html "Notifications TR Dashboard My jobs Messages 4 Settings Messages You have no act…" at bounding box center [784, 372] width 1568 height 744
click at [1113, 211] on html "Notifications TR Dashboard My jobs Messages 4 Settings Messages You have no act…" at bounding box center [784, 372] width 1568 height 744
